Goal: Task Accomplishment & Management: Manage account settings

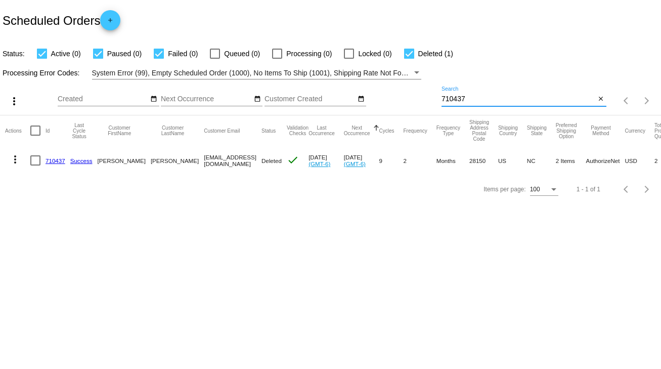
drag, startPoint x: 471, startPoint y: 96, endPoint x: 421, endPoint y: 98, distance: 50.6
click at [421, 98] on div "more_vert Oct Jan Feb Mar [DATE]" at bounding box center [330, 97] width 661 height 36
type input "958911"
click at [40, 159] on div at bounding box center [35, 160] width 10 height 10
click at [35, 165] on input "checkbox" at bounding box center [35, 165] width 1 height 1
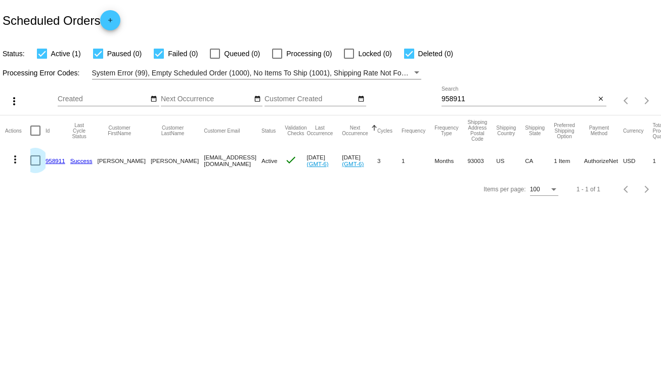
checkbox input "true"
click at [14, 160] on mat-icon "more_vert" at bounding box center [15, 159] width 12 height 12
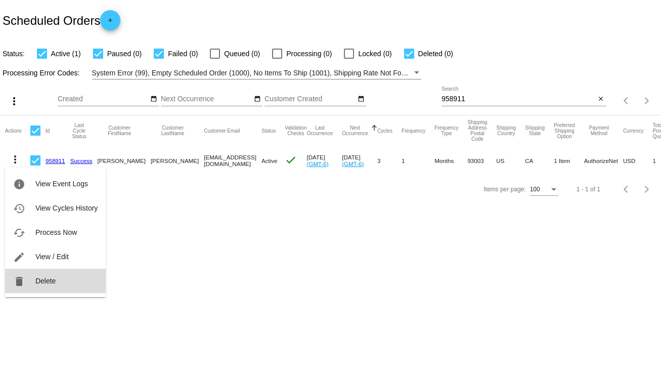
click at [42, 278] on span "Delete" at bounding box center [45, 281] width 20 height 8
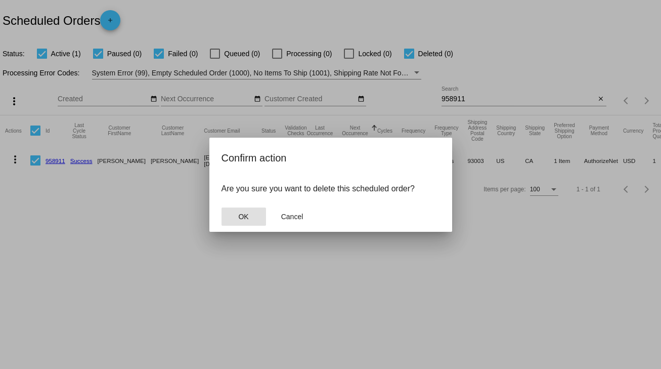
click at [246, 218] on span "OK" at bounding box center [243, 216] width 10 height 8
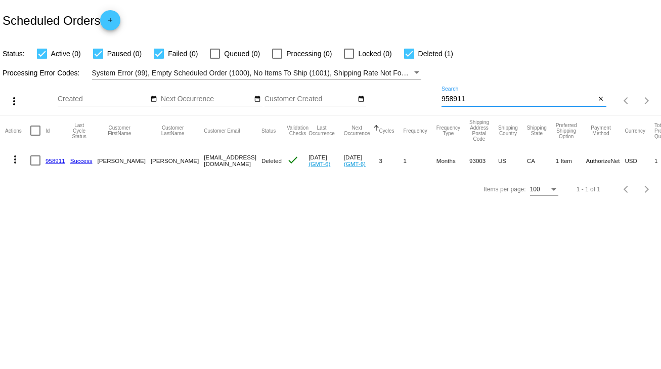
drag, startPoint x: 470, startPoint y: 96, endPoint x: 400, endPoint y: 93, distance: 70.3
click at [400, 93] on div "more_vert Oct Jan Feb Mar [DATE]" at bounding box center [330, 97] width 661 height 36
type input "870320"
click at [32, 163] on div at bounding box center [35, 160] width 10 height 10
click at [35, 165] on input "checkbox" at bounding box center [35, 165] width 1 height 1
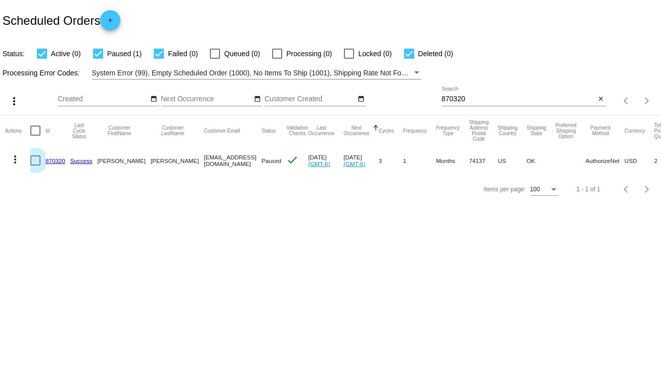
checkbox input "true"
click at [13, 162] on mat-icon "more_vert" at bounding box center [15, 159] width 12 height 12
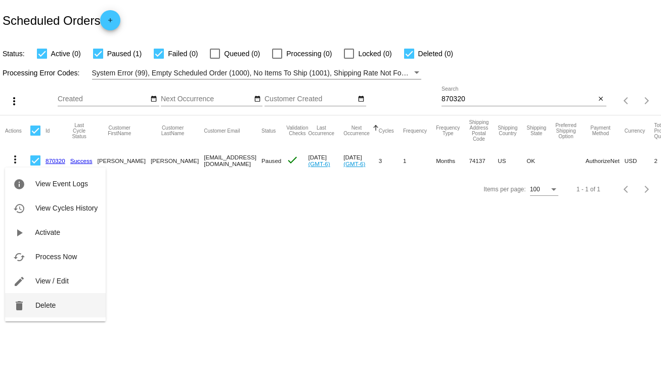
click at [35, 305] on span "Delete" at bounding box center [45, 305] width 20 height 8
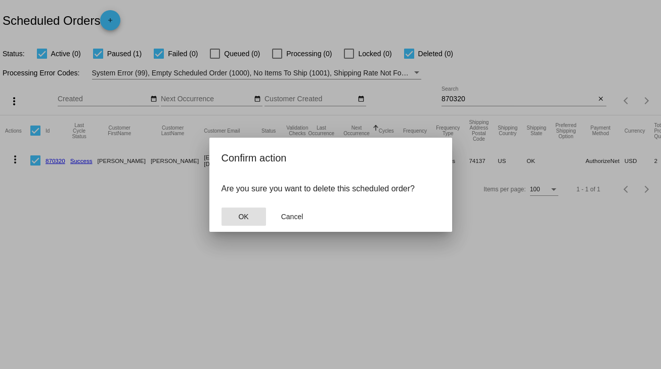
click at [239, 214] on span "OK" at bounding box center [243, 216] width 10 height 8
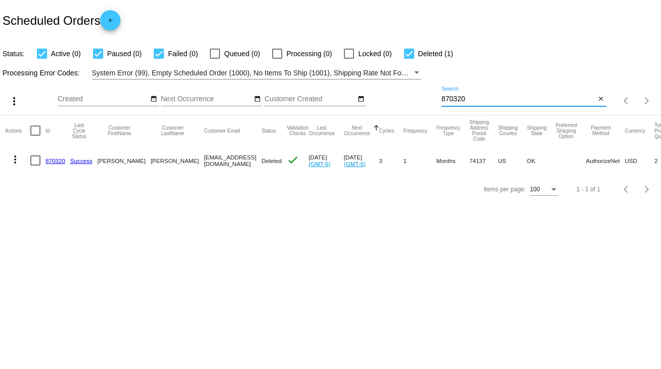
drag, startPoint x: 471, startPoint y: 100, endPoint x: 420, endPoint y: 101, distance: 51.6
click at [420, 101] on div "more_vert Oct Jan Feb Mar [DATE]" at bounding box center [330, 97] width 661 height 36
click at [39, 162] on div at bounding box center [35, 160] width 10 height 10
click at [35, 165] on input "checkbox" at bounding box center [35, 165] width 1 height 1
checkbox input "true"
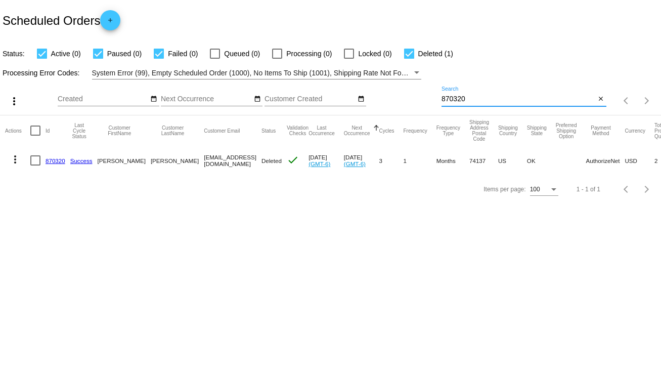
checkbox input "true"
click at [15, 160] on mat-icon "more_vert" at bounding box center [15, 159] width 12 height 12
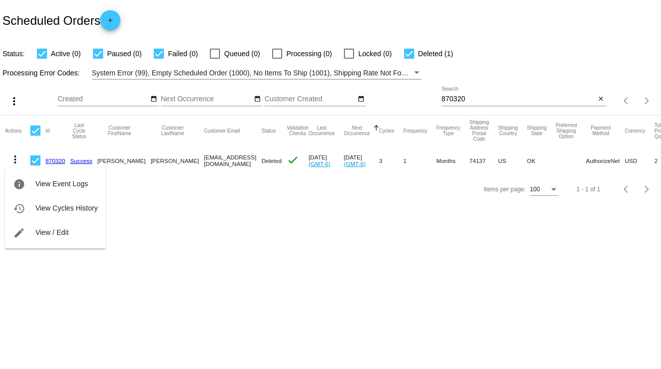
click at [184, 218] on div at bounding box center [330, 184] width 661 height 369
click at [15, 162] on mat-icon "more_vert" at bounding box center [15, 159] width 12 height 12
click at [185, 213] on div at bounding box center [330, 184] width 661 height 369
click at [56, 159] on link "870320" at bounding box center [56, 160] width 20 height 7
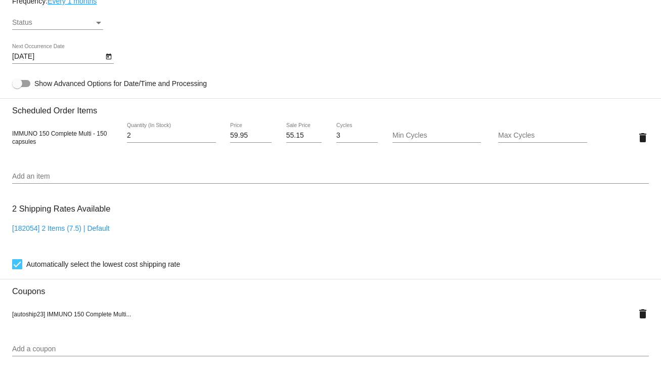
scroll to position [526, 0]
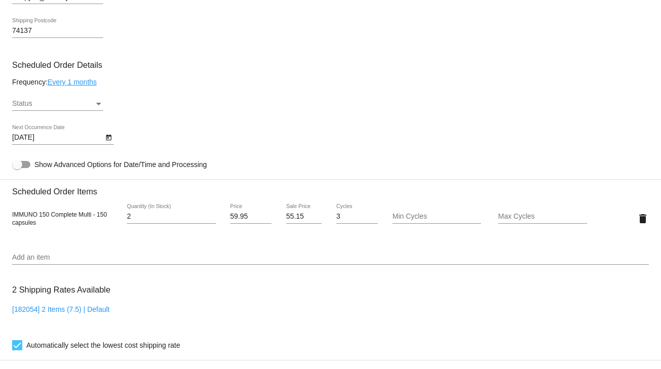
click at [95, 110] on div "Status Status" at bounding box center [57, 101] width 91 height 20
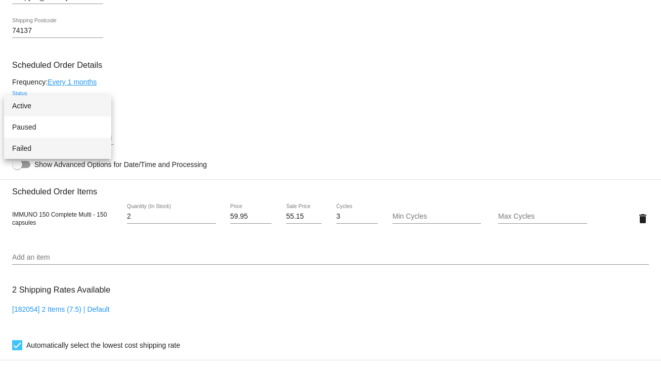
click at [18, 150] on span "Failed" at bounding box center [57, 148] width 91 height 21
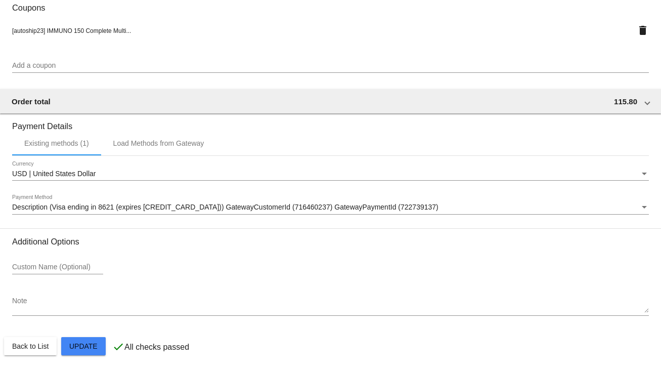
scroll to position [895, 0]
